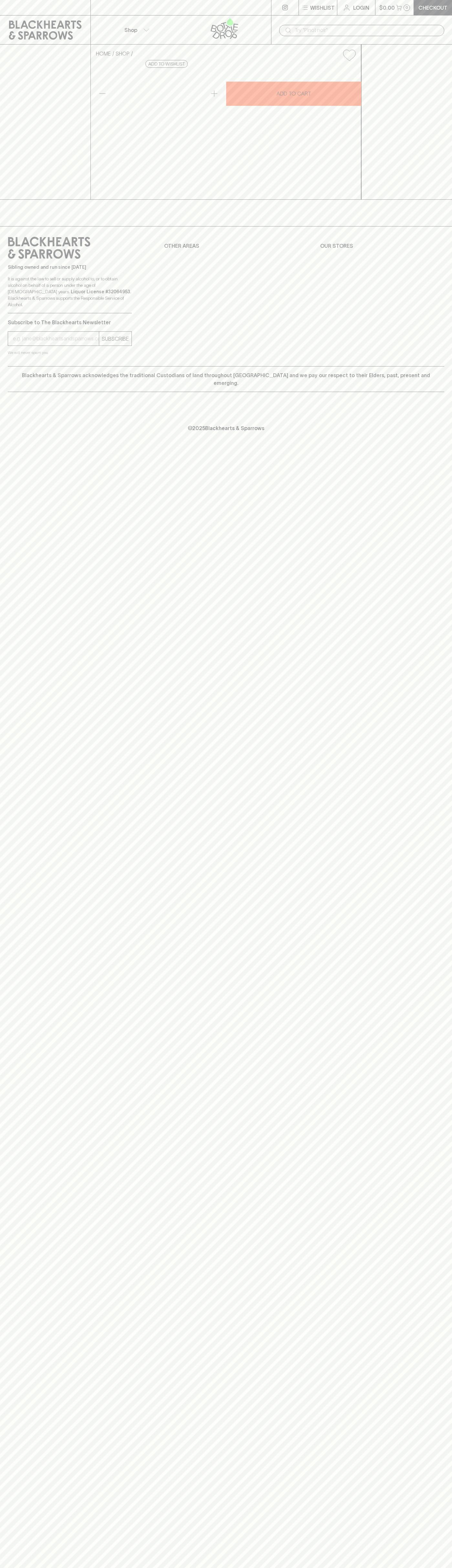
click at [319, 10] on p "Wishlist" at bounding box center [322, 7] width 24 height 8
click at [431, 1260] on div "Wishlist Login $0.00 0 Checkout Shop ​ HOME SHOP Gravity Wine Co. Ghost Syrah 2…" at bounding box center [226, 784] width 452 height 1568
click at [62, 1567] on html "Wishlist Login $0.00 0 Checkout Shop ​ HOME SHOP Gravity Wine Co. Ghost Syrah 2…" at bounding box center [226, 784] width 452 height 1568
click at [19, 1465] on div "Wishlist Login $0.00 0 Checkout Shop ​ HOME SHOP Gravity Wine Co. Ghost Syrah 2…" at bounding box center [226, 784] width 452 height 1568
